Goal: Check status: Check status

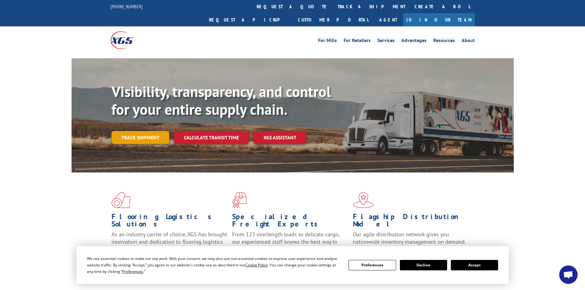
click at [152, 131] on link "Track shipment" at bounding box center [141, 137] width 58 height 13
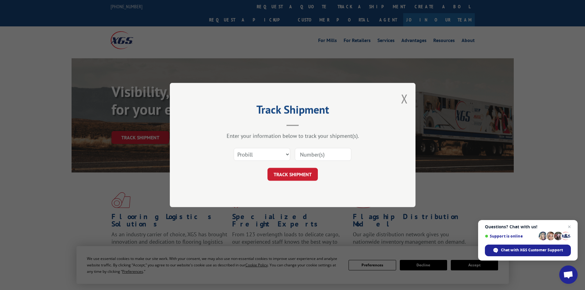
paste input "17577300"
type input "17577300"
click at [305, 170] on button "TRACK SHIPMENT" at bounding box center [293, 174] width 50 height 13
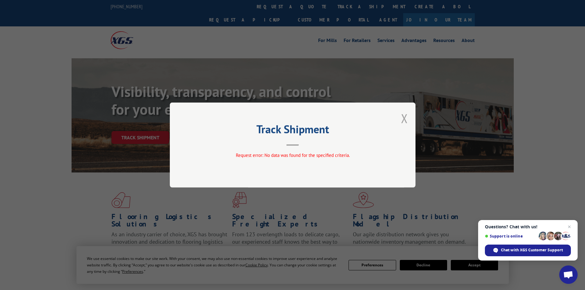
click at [405, 119] on button "Close modal" at bounding box center [404, 118] width 7 height 16
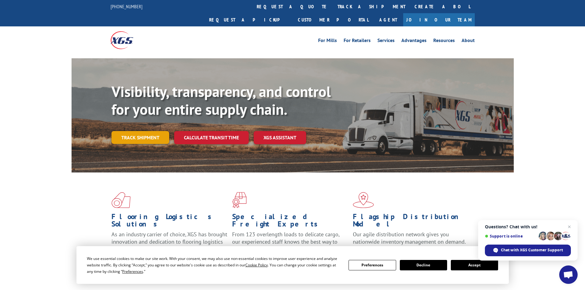
click at [133, 131] on link "Track shipment" at bounding box center [141, 137] width 58 height 13
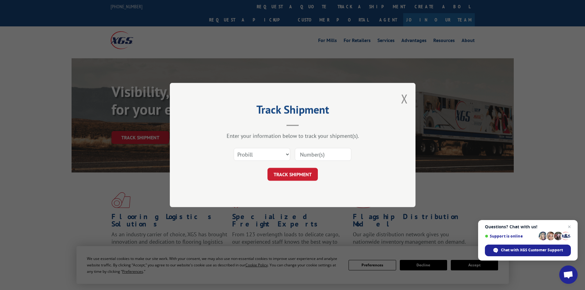
paste input "17577300"
type input "17577300"
click at [269, 150] on select "Select category... Probill BOL PO" at bounding box center [262, 154] width 57 height 13
click at [322, 178] on div "TRACK SHIPMENT" at bounding box center [293, 174] width 184 height 13
click at [305, 174] on button "TRACK SHIPMENT" at bounding box center [293, 174] width 50 height 13
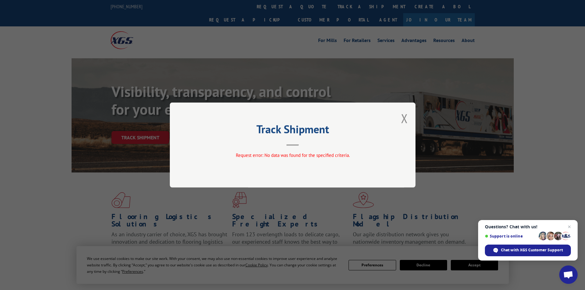
click at [407, 115] on button "Close modal" at bounding box center [404, 118] width 7 height 16
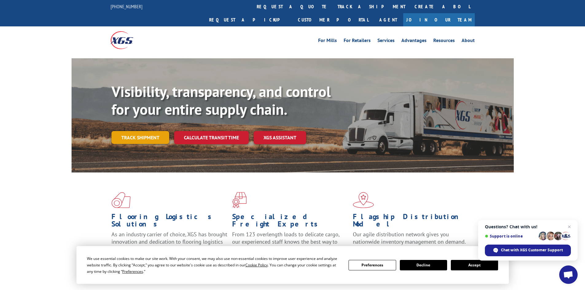
click at [145, 131] on link "Track shipment" at bounding box center [141, 137] width 58 height 13
